Goal: Complete application form: Complete application form

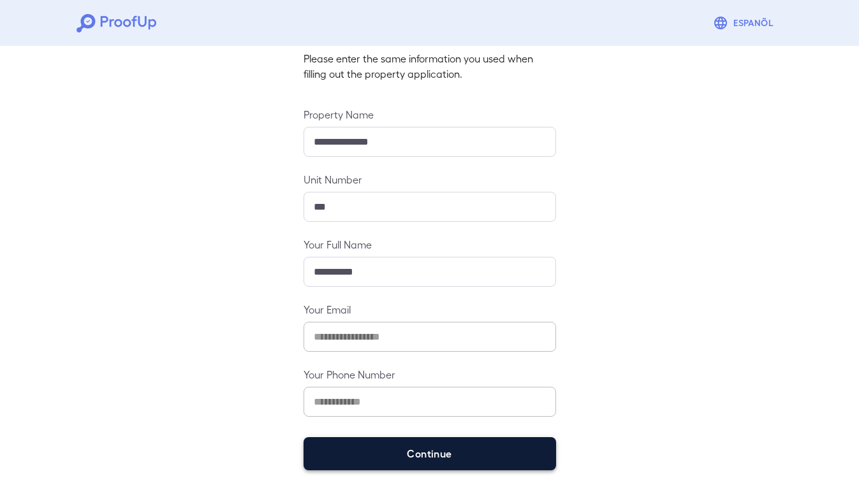
scroll to position [86, 0]
click at [393, 447] on button "Continue" at bounding box center [429, 454] width 252 height 33
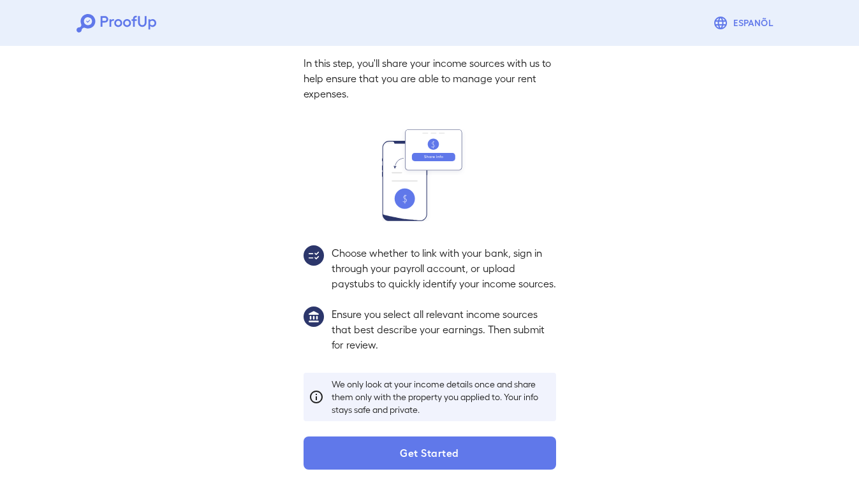
scroll to position [69, 0]
click at [393, 447] on button "Get Started" at bounding box center [429, 453] width 252 height 33
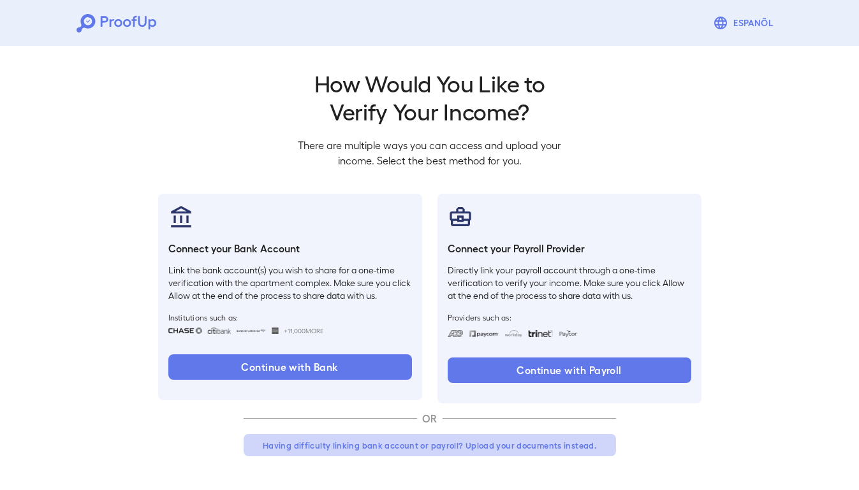
click at [411, 440] on button "Having difficulty linking bank account or payroll? Upload your documents instea…" at bounding box center [430, 445] width 372 height 23
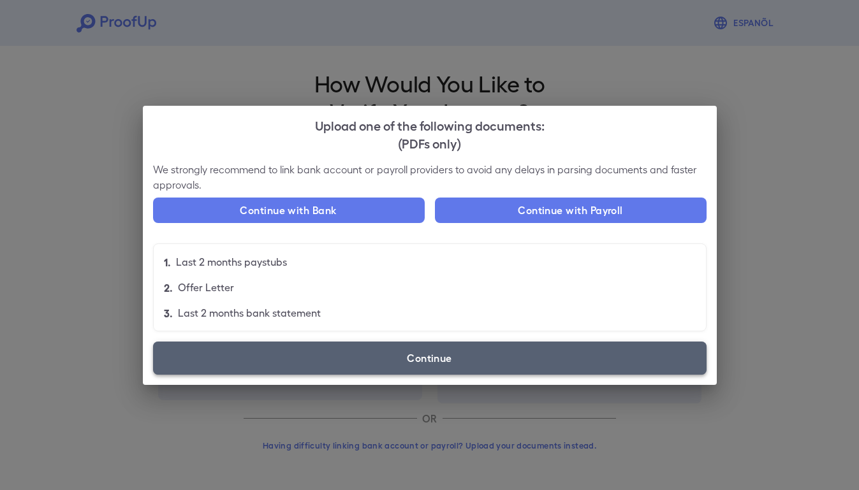
click at [451, 347] on label "Continue" at bounding box center [429, 358] width 553 height 33
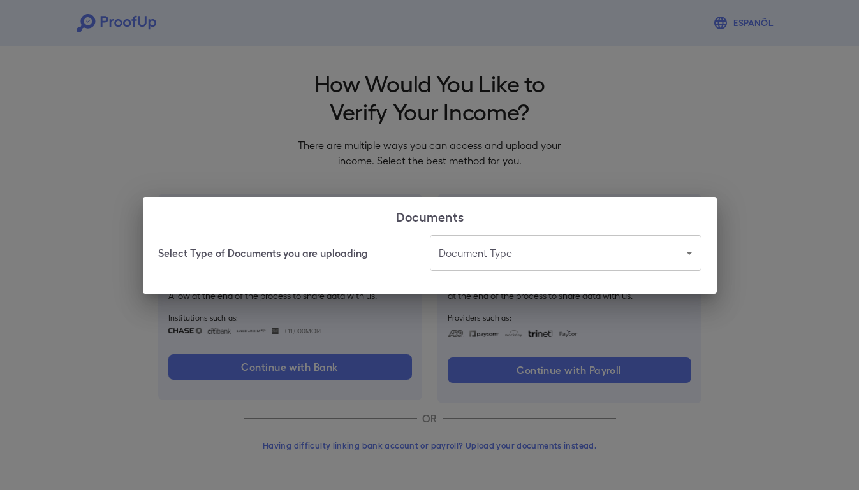
click at [483, 266] on body "Espanõl Go back How Would You Like to Verify Your Income? There are multiple wa…" at bounding box center [429, 243] width 859 height 487
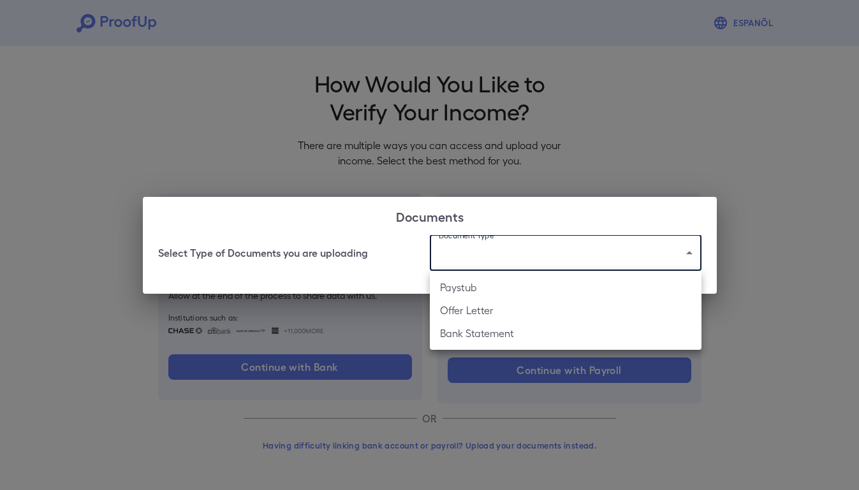
click at [481, 307] on li "Offer Letter" at bounding box center [566, 310] width 272 height 23
type input "**********"
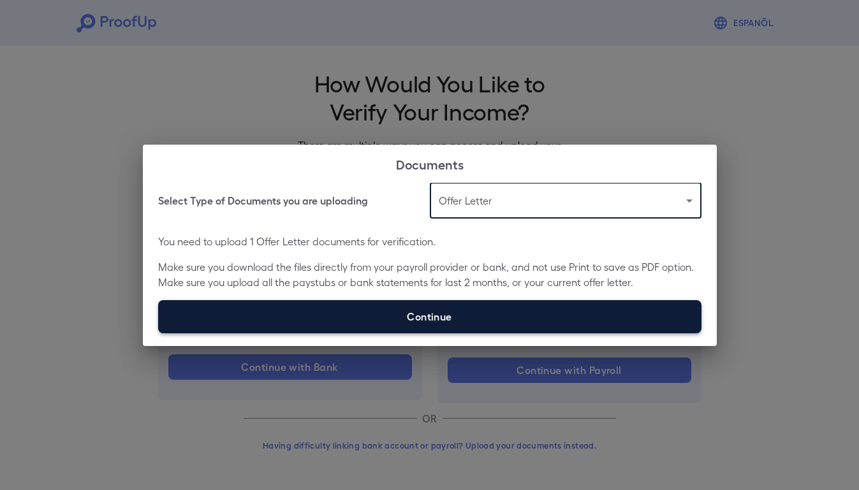
click at [448, 302] on label "Continue" at bounding box center [429, 316] width 543 height 33
click at [159, 333] on input "Continue" at bounding box center [158, 333] width 1 height 1
click at [418, 320] on label "Continue" at bounding box center [429, 316] width 543 height 33
click at [159, 333] on input "Continue" at bounding box center [158, 333] width 1 height 1
type input "**********"
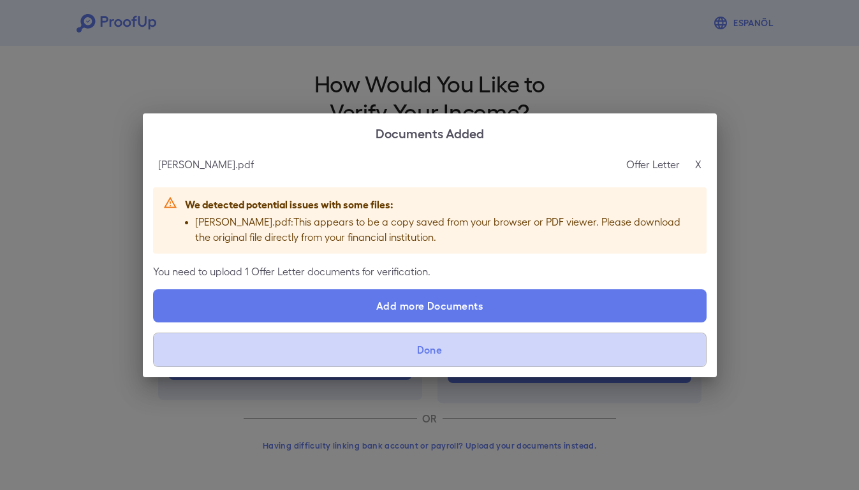
click at [445, 349] on button "Done" at bounding box center [429, 350] width 553 height 34
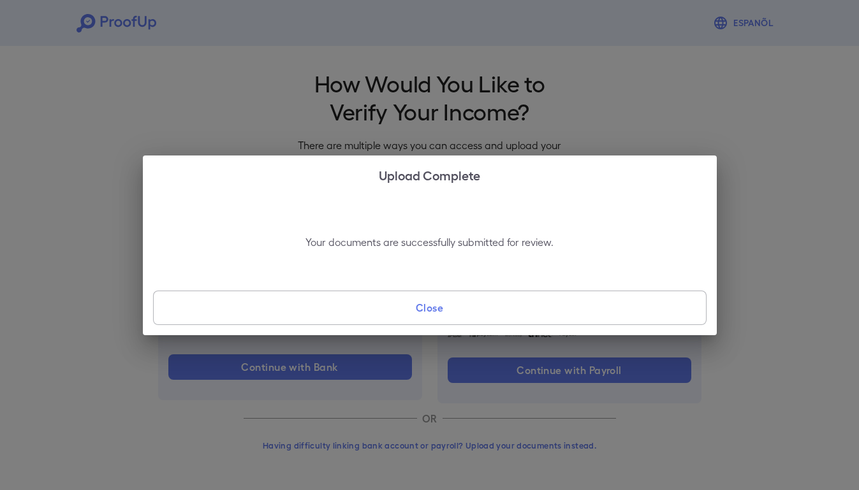
click at [460, 310] on button "Close" at bounding box center [429, 308] width 553 height 34
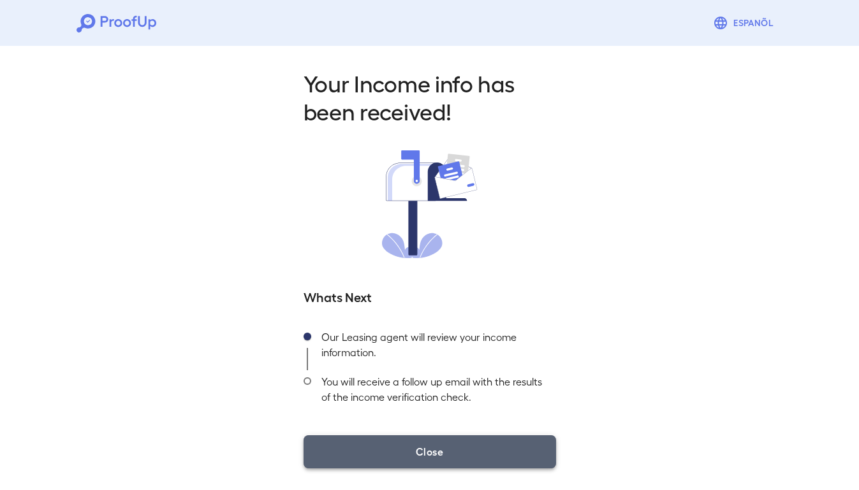
click at [433, 435] on button "Close" at bounding box center [429, 451] width 252 height 33
